Goal: Task Accomplishment & Management: Manage account settings

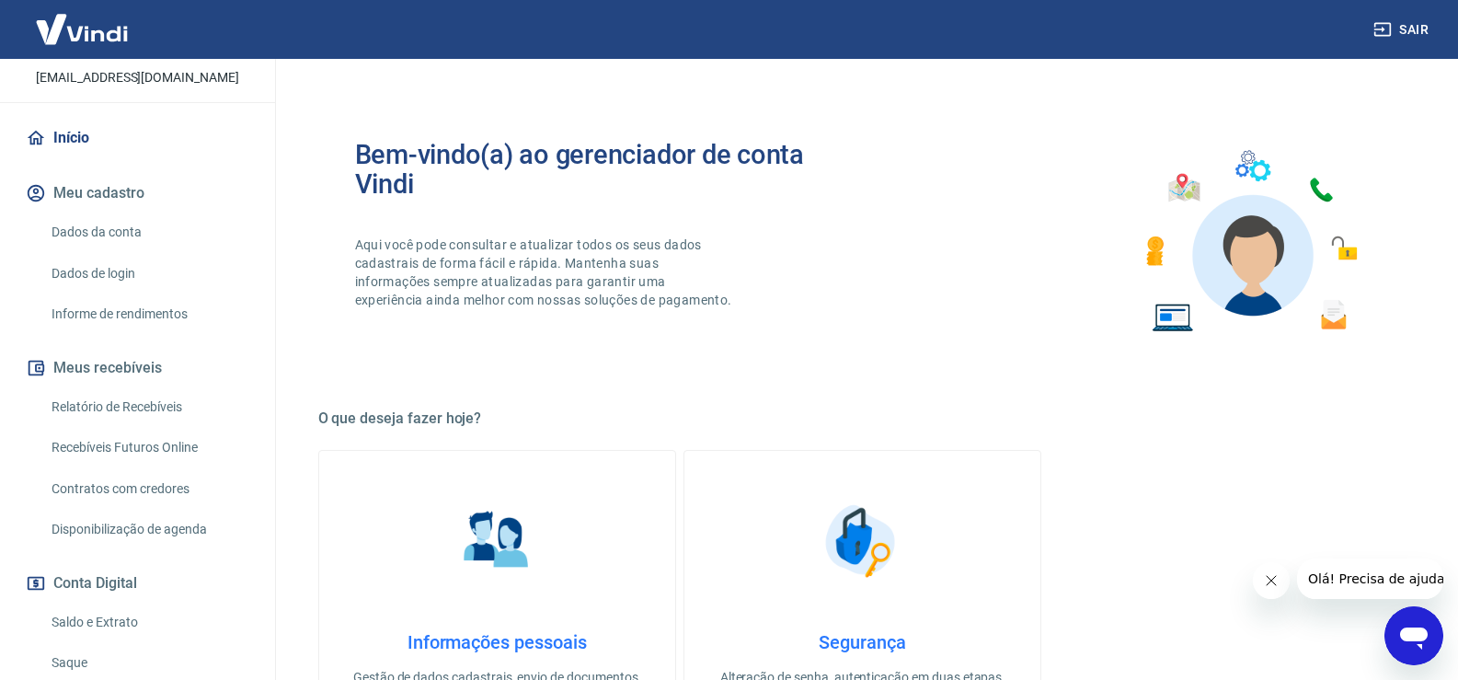
scroll to position [276, 0]
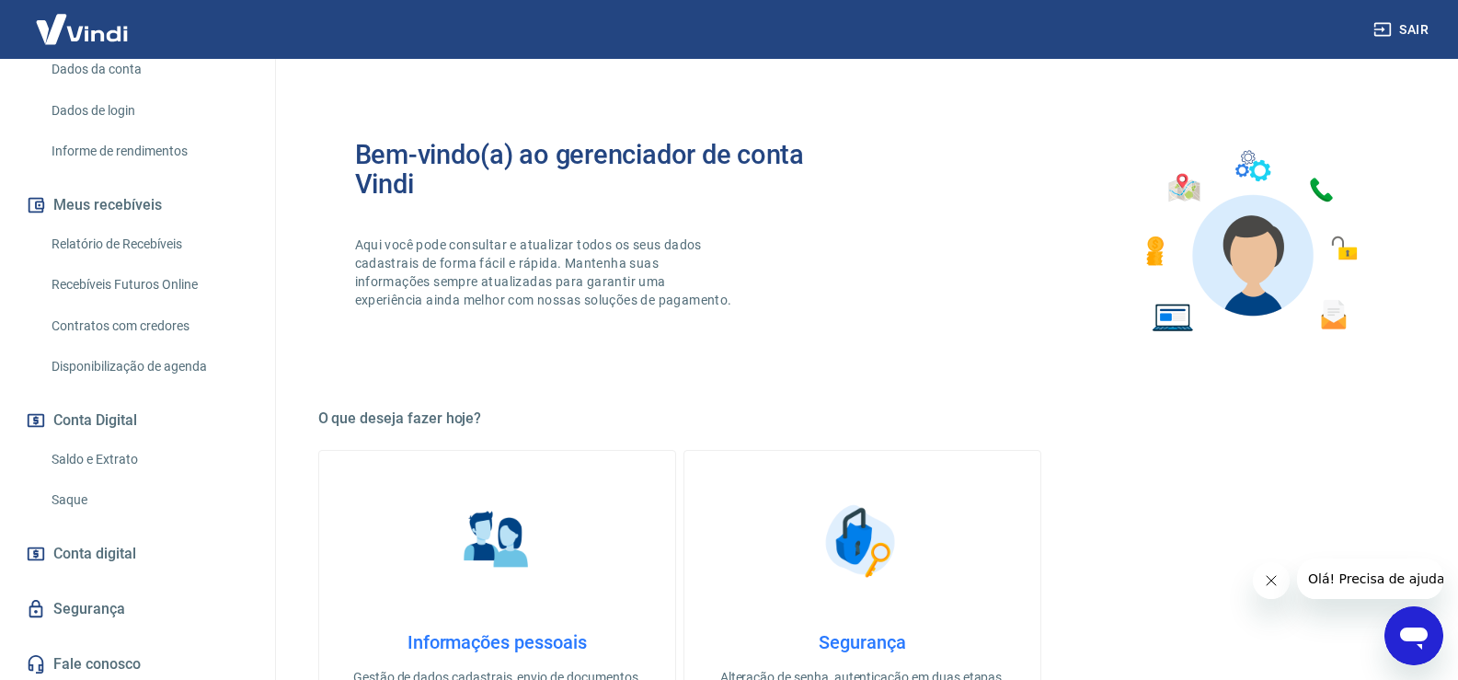
click at [155, 502] on link "Saque" at bounding box center [148, 500] width 209 height 38
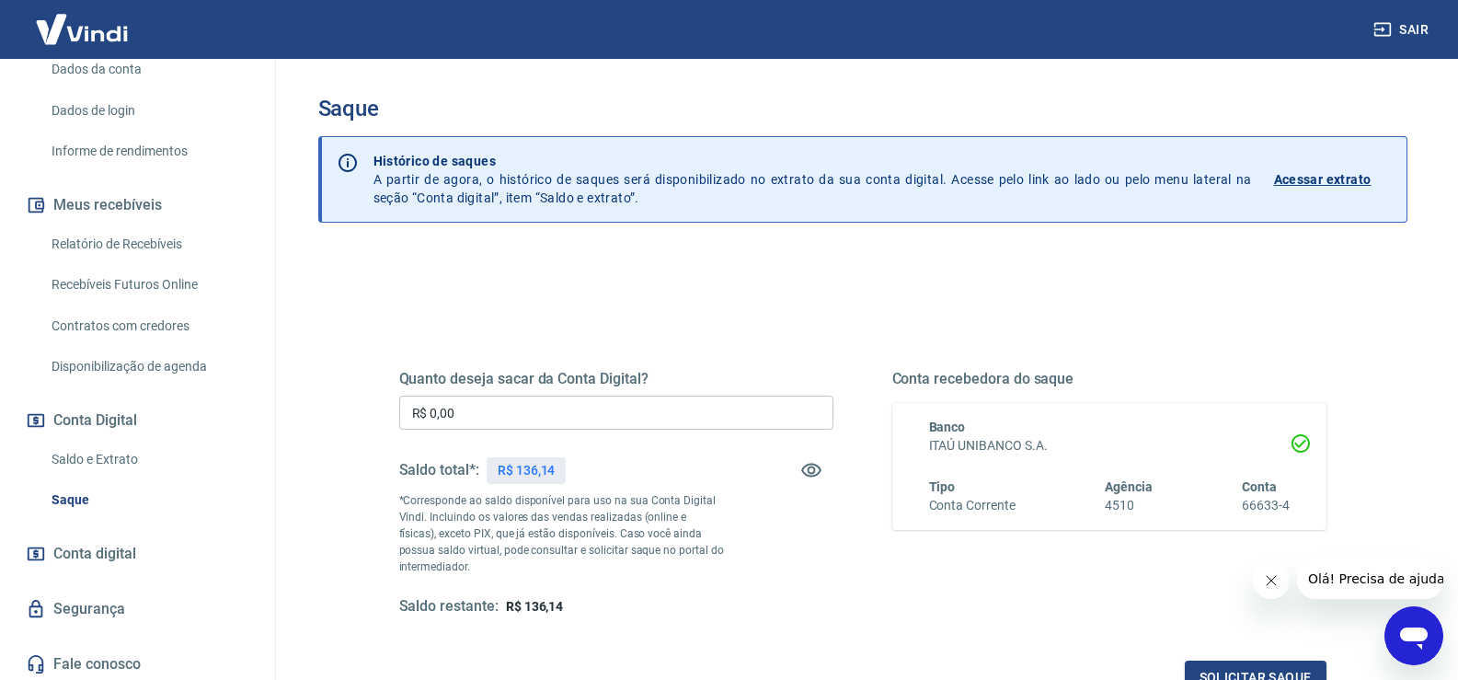
click at [554, 393] on div "Quanto deseja sacar da Conta Digital? R$ 0,00 ​ Saldo total*: R$ 136,14 *Corres…" at bounding box center [616, 493] width 434 height 247
click at [525, 413] on input "R$ 0,00" at bounding box center [616, 413] width 434 height 34
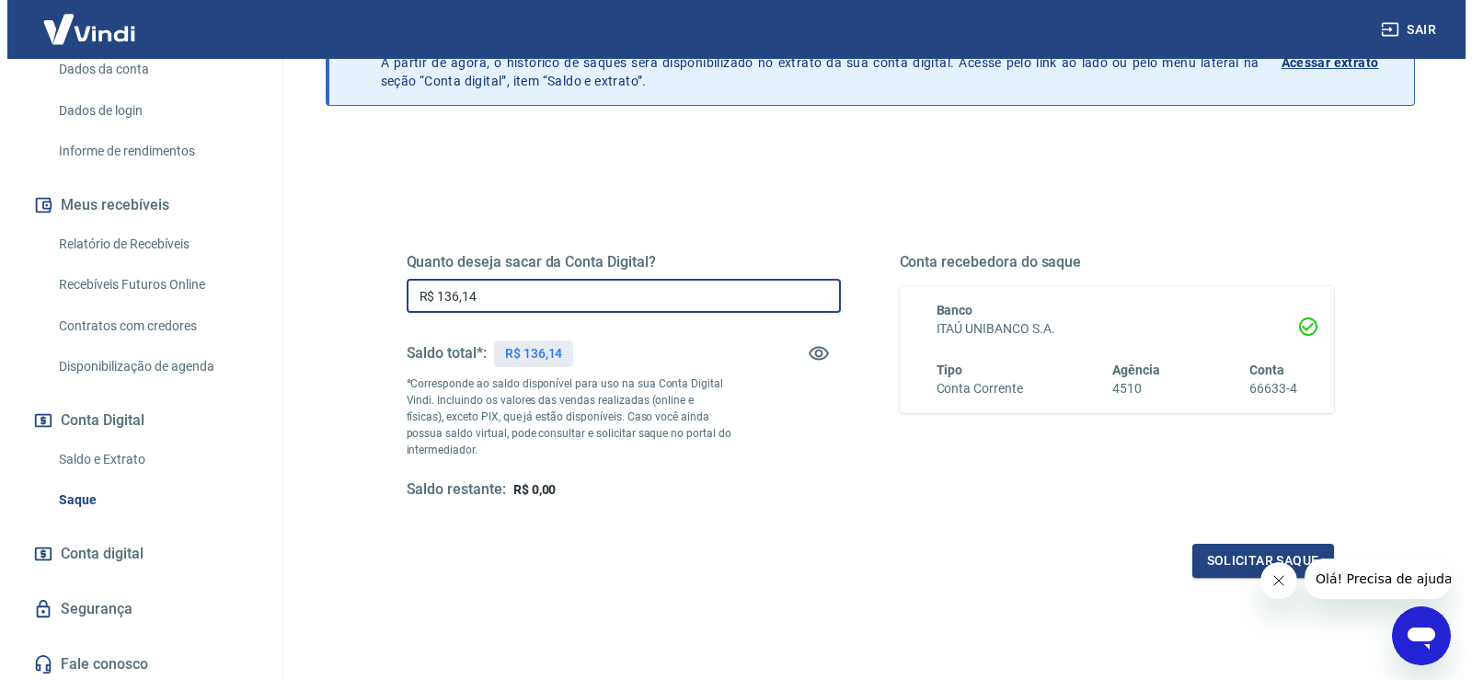
scroll to position [184, 0]
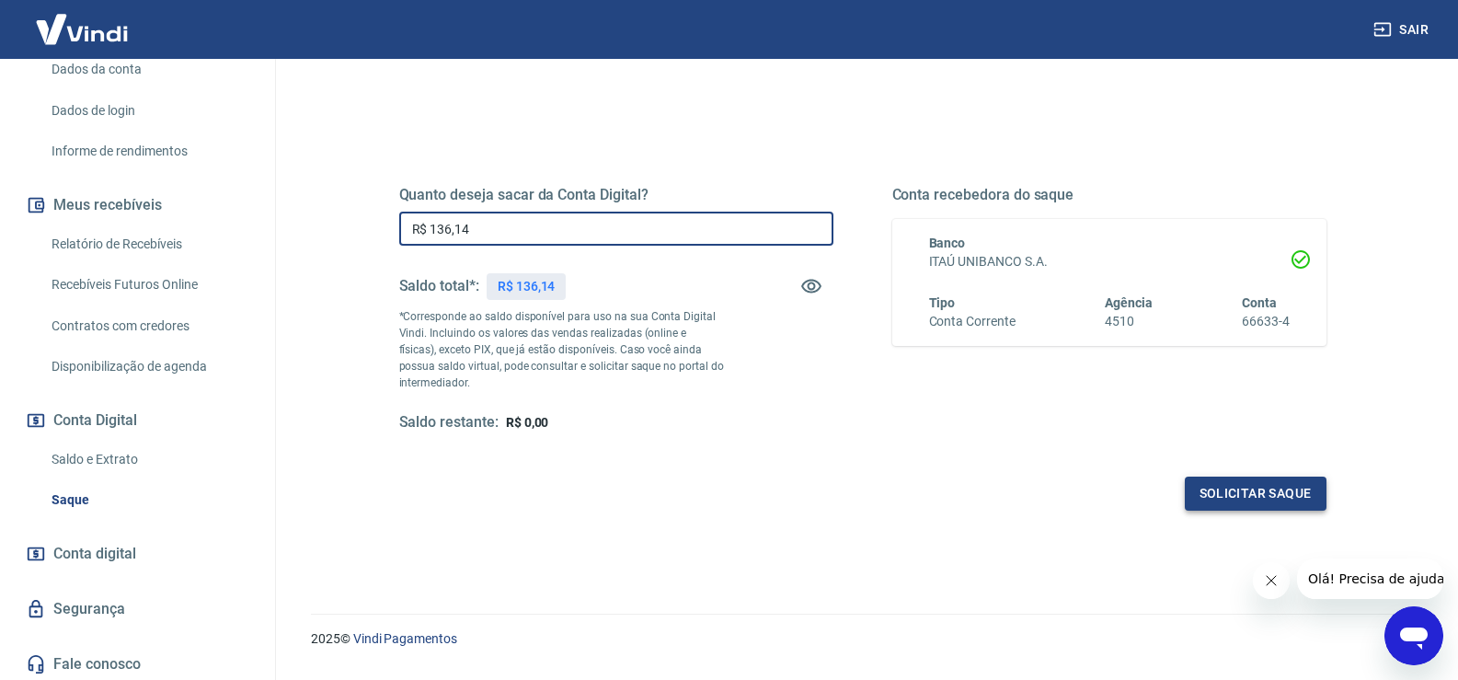
type input "R$ 136,14"
click at [1296, 510] on button "Solicitar saque" at bounding box center [1256, 494] width 142 height 34
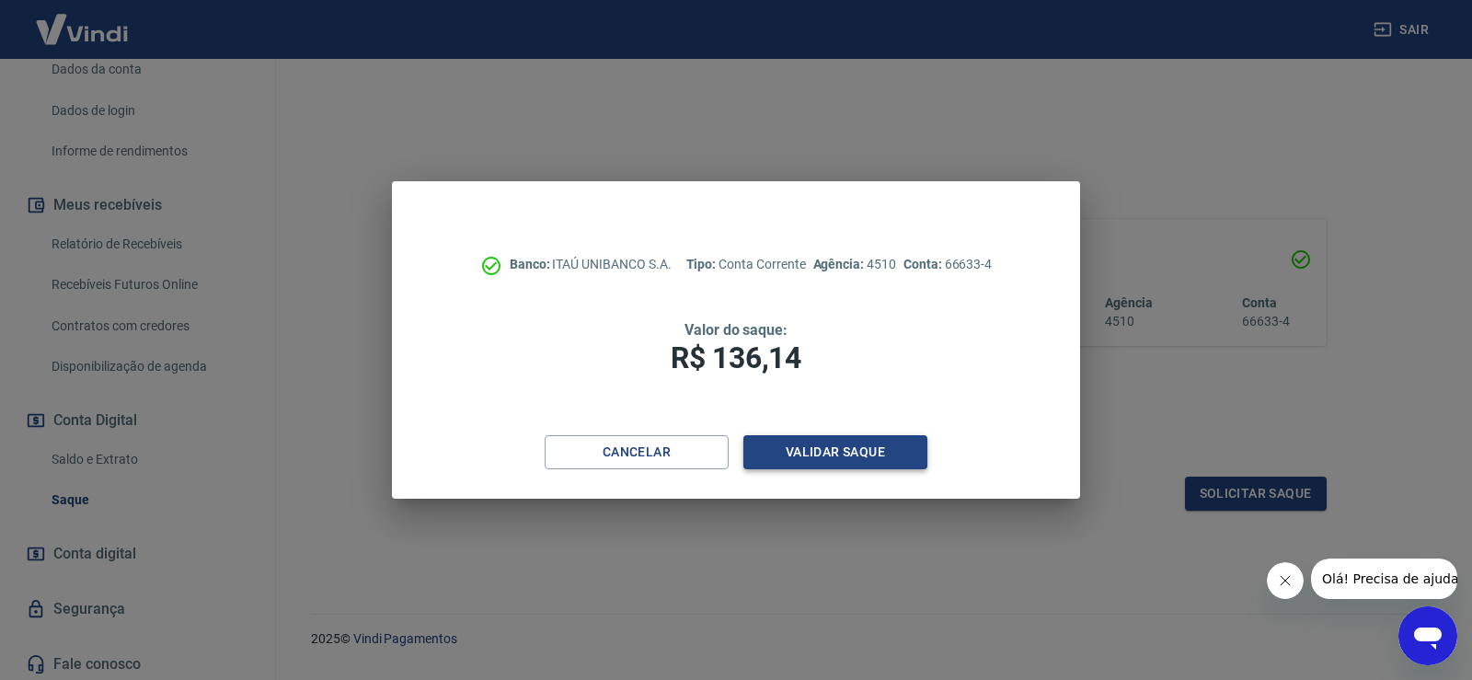
click at [855, 451] on button "Validar saque" at bounding box center [835, 452] width 184 height 34
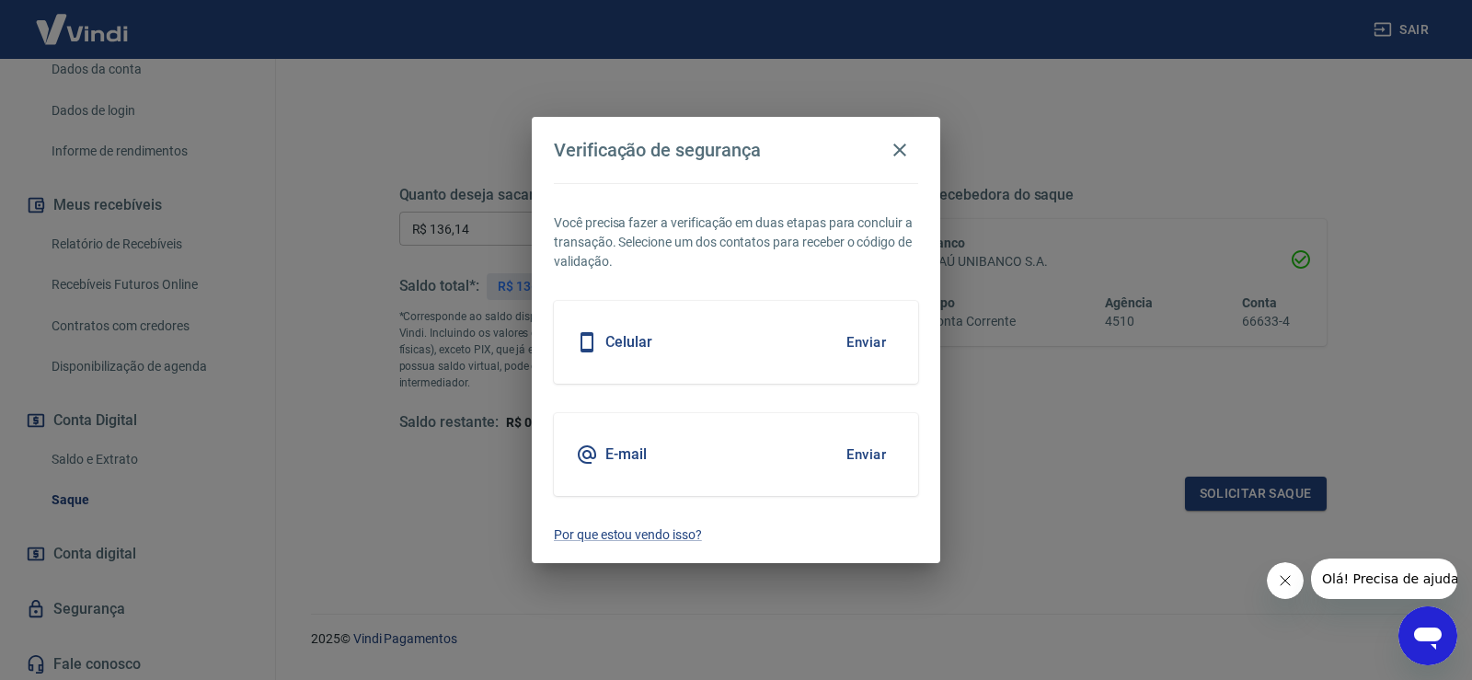
click at [696, 348] on div "Celular Enviar" at bounding box center [736, 342] width 364 height 83
drag, startPoint x: 849, startPoint y: 352, endPoint x: 860, endPoint y: 350, distance: 11.4
click at [860, 350] on button "Enviar" at bounding box center [866, 342] width 60 height 39
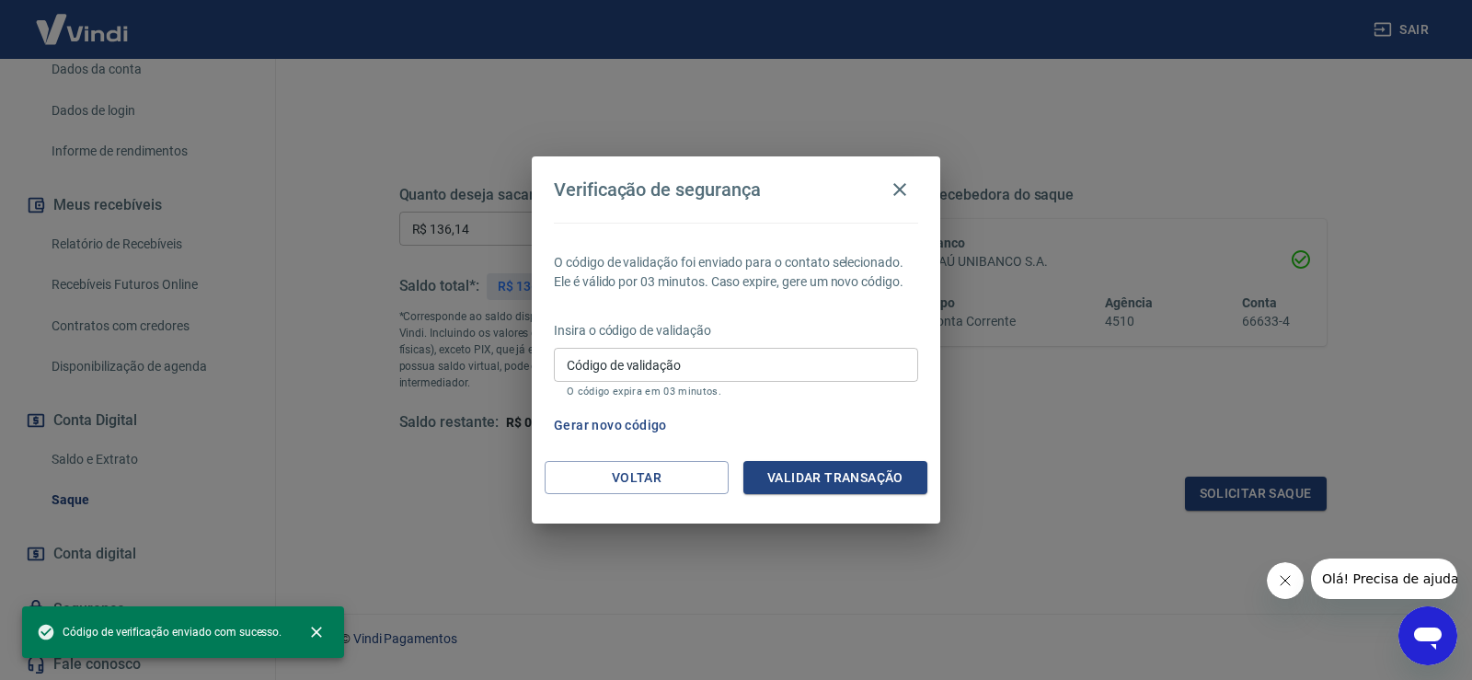
drag, startPoint x: 880, startPoint y: 353, endPoint x: 859, endPoint y: 347, distance: 21.2
click at [860, 348] on input "Código de validação" at bounding box center [736, 365] width 364 height 34
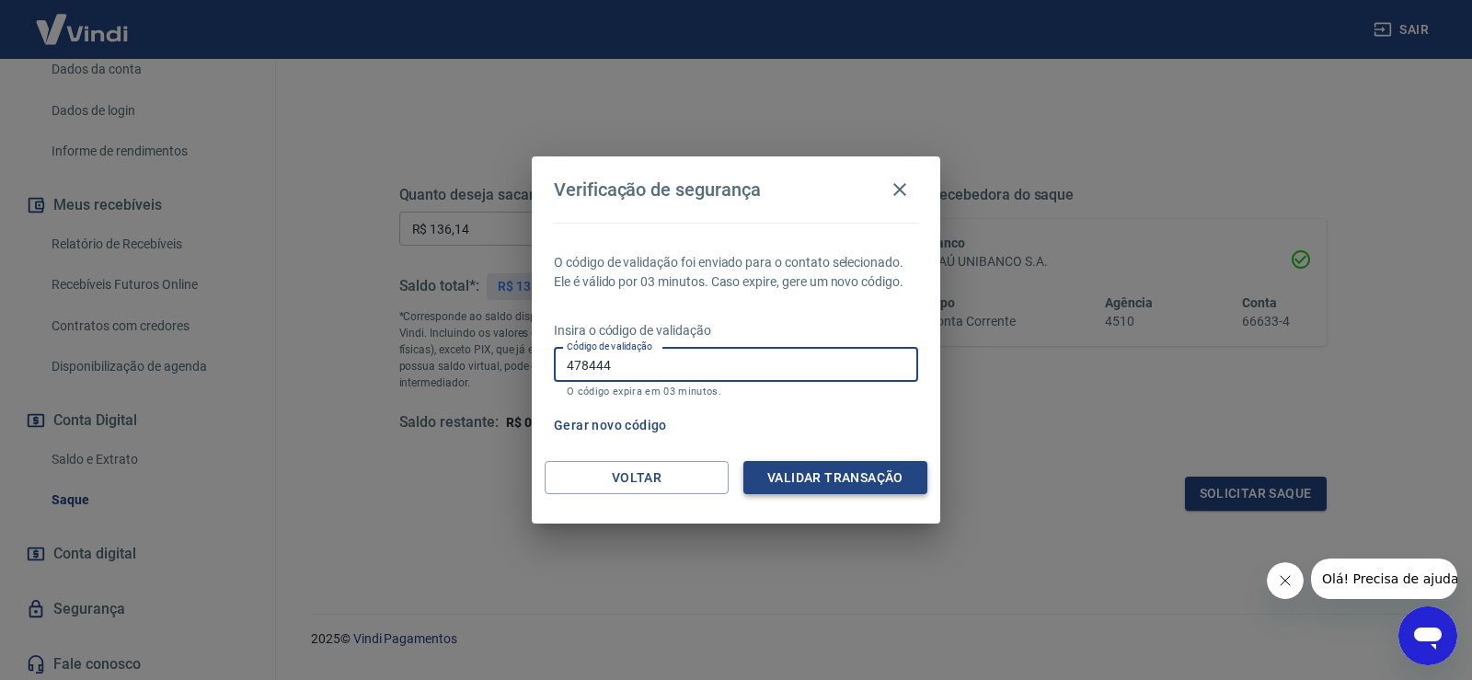
type input "478444"
click at [897, 478] on button "Validar transação" at bounding box center [835, 478] width 184 height 34
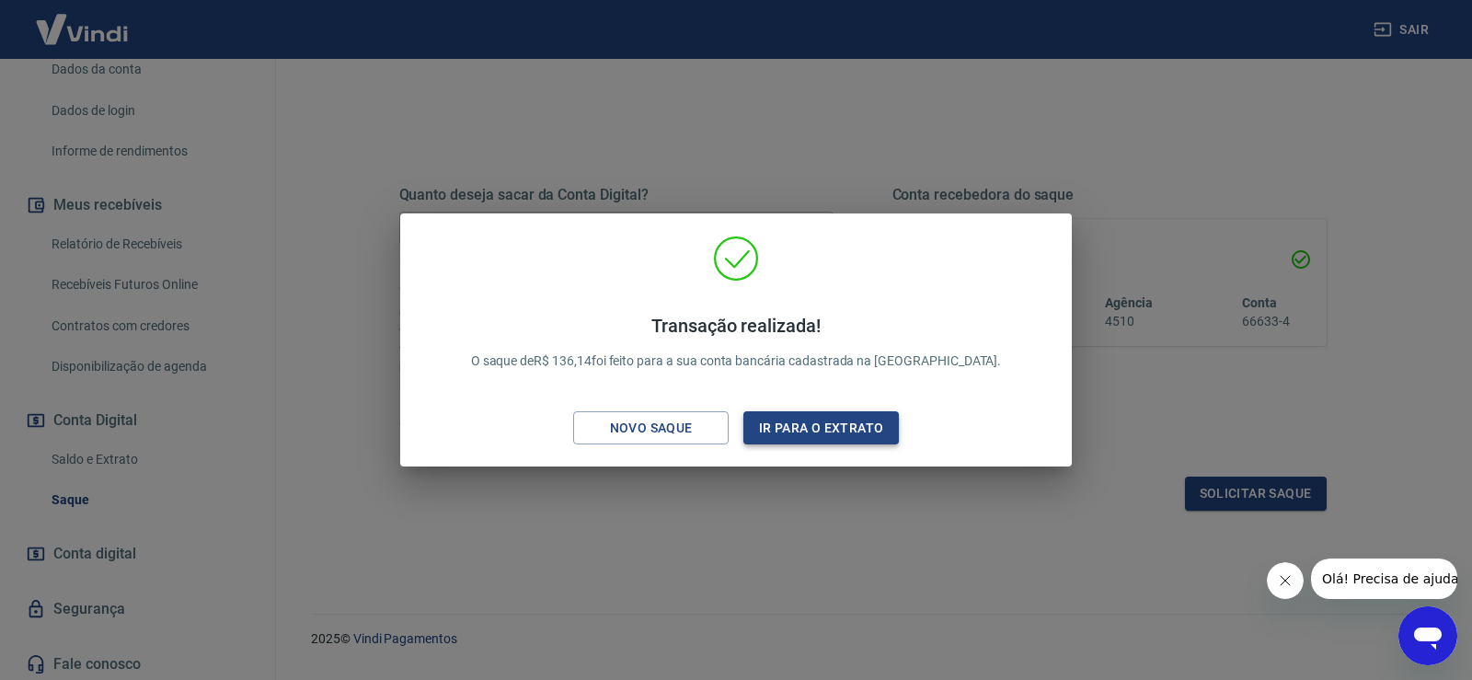
click at [795, 436] on button "Ir para o extrato" at bounding box center [820, 428] width 155 height 34
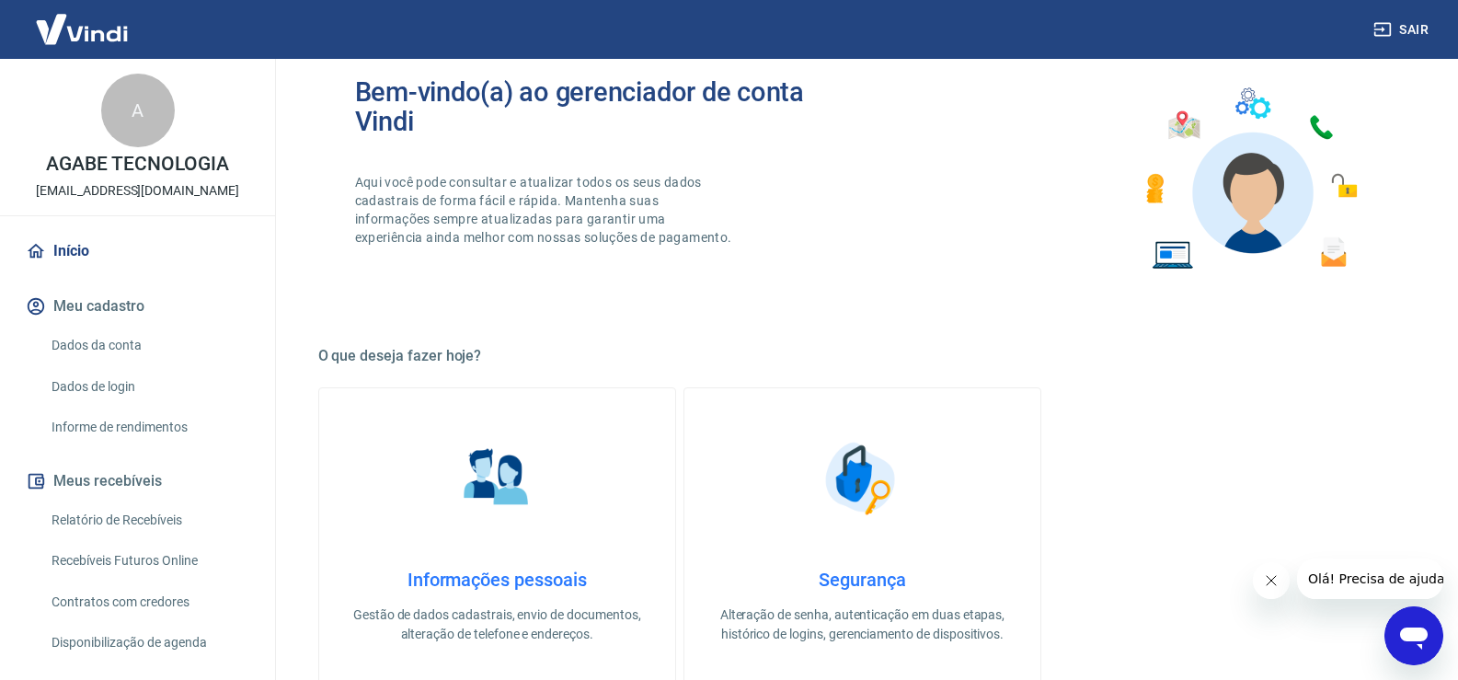
scroll to position [92, 0]
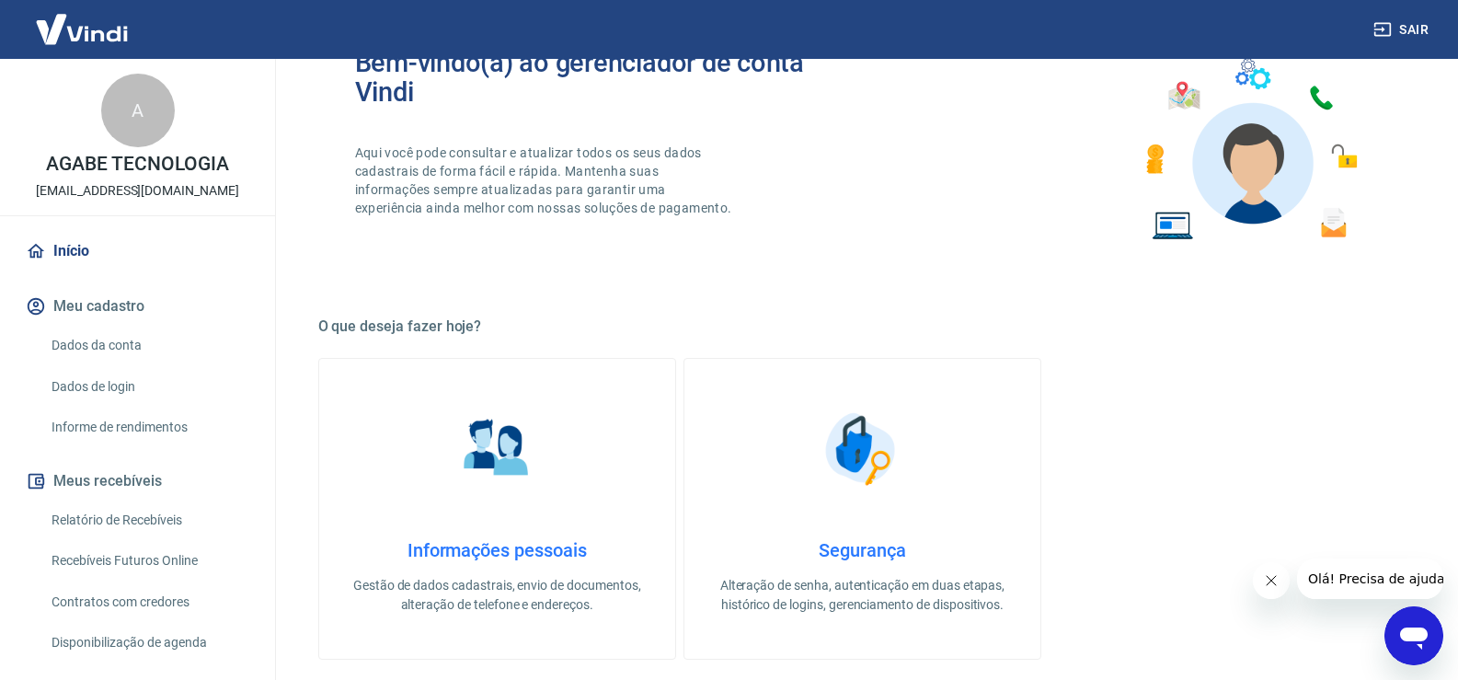
click at [194, 558] on link "Recebíveis Futuros Online" at bounding box center [148, 561] width 209 height 38
